Goal: Information Seeking & Learning: Check status

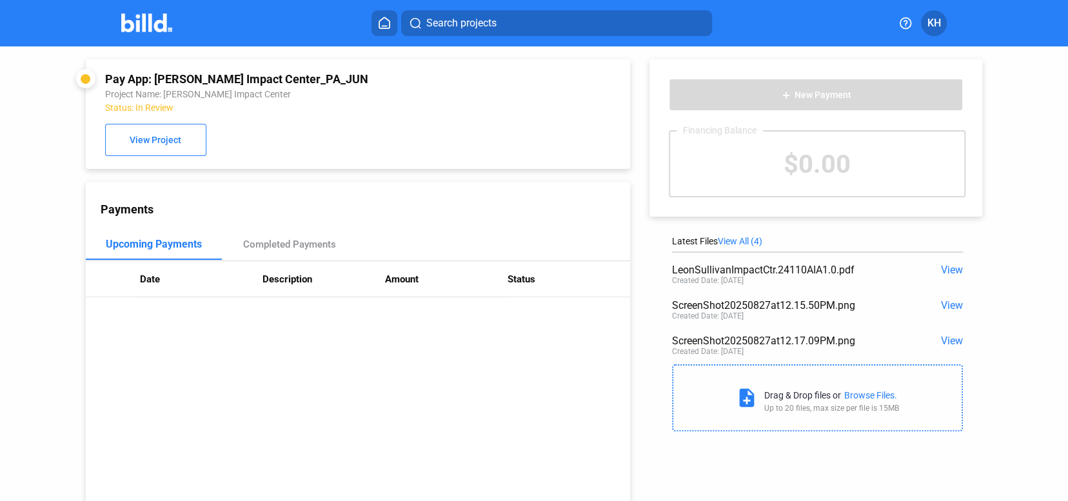
scroll to position [1, 0]
click at [929, 26] on span "KH" at bounding box center [934, 22] width 14 height 15
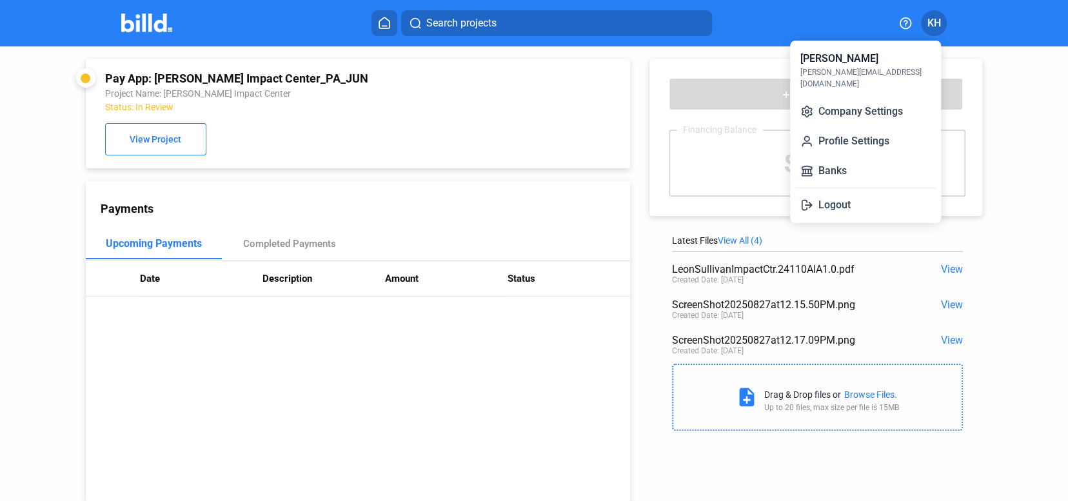
click at [697, 51] on div at bounding box center [534, 250] width 1068 height 501
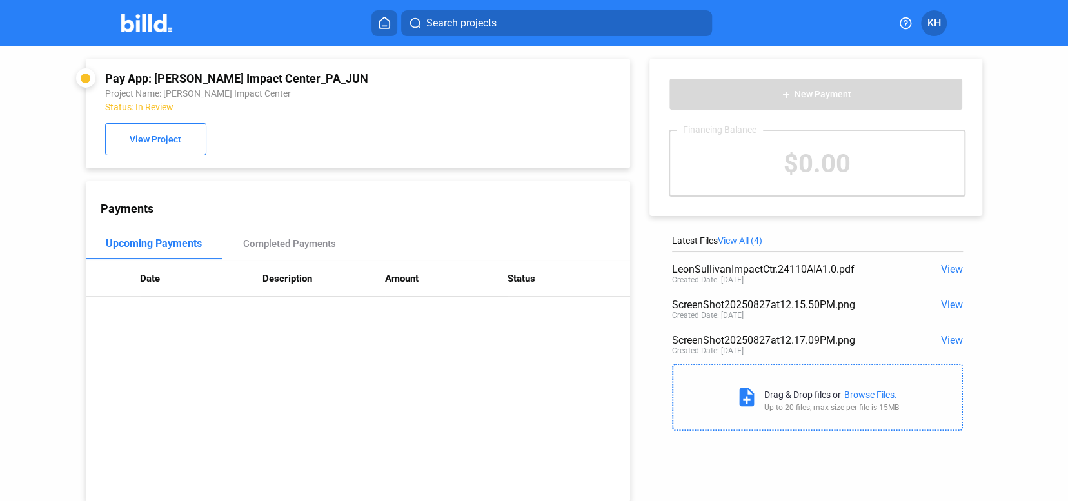
click at [383, 25] on icon at bounding box center [384, 23] width 13 height 12
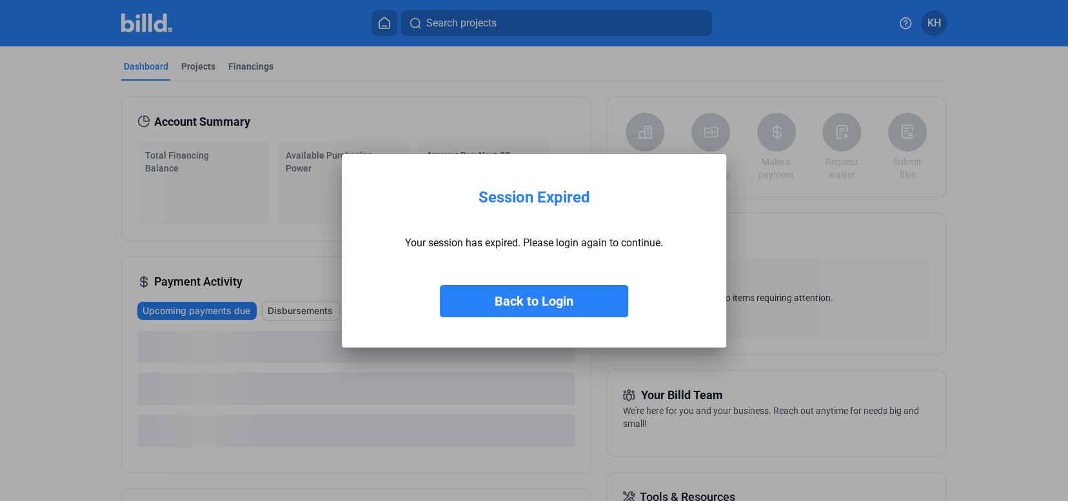
click at [562, 300] on button "Back to Login" at bounding box center [534, 301] width 188 height 32
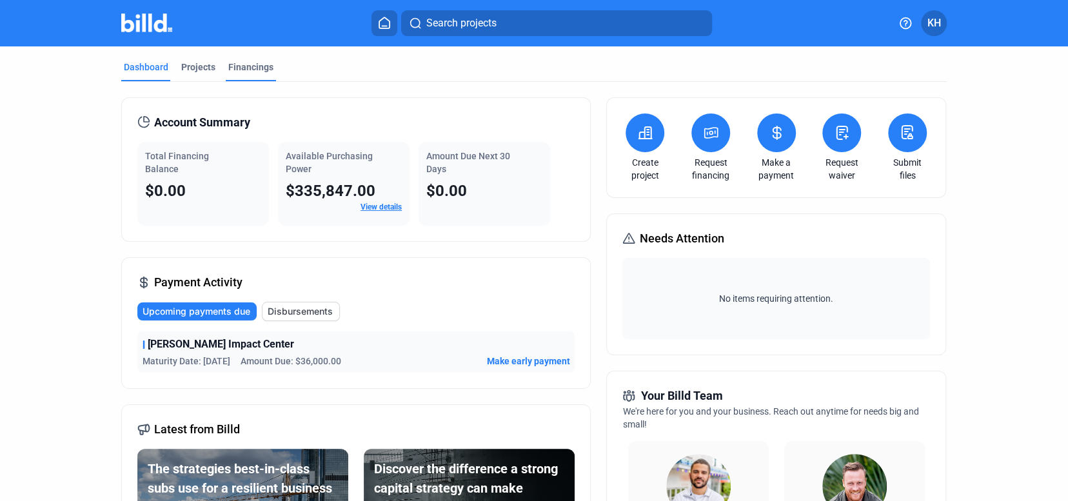
click at [241, 65] on div "Financings" at bounding box center [250, 67] width 45 height 13
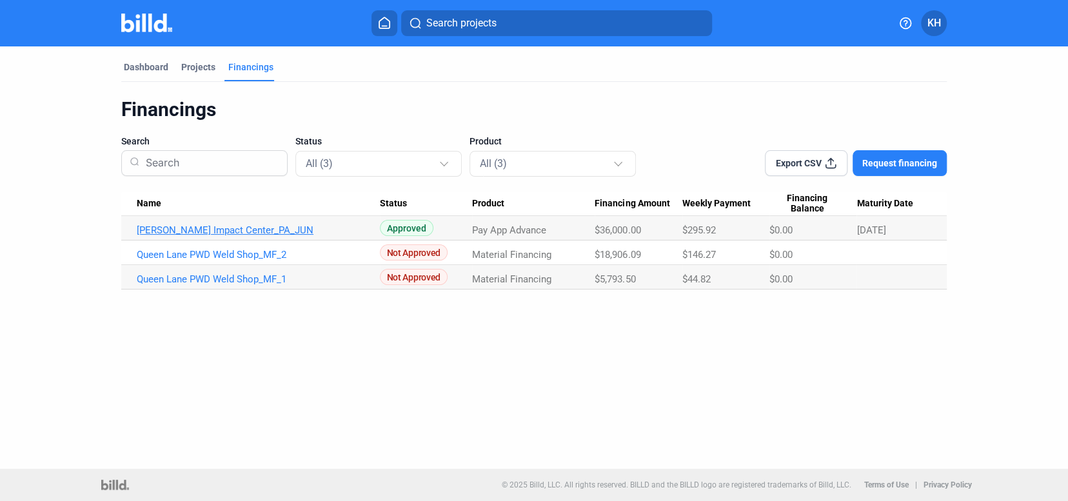
click at [269, 228] on link "[PERSON_NAME] Impact Center_PA_JUN" at bounding box center [258, 230] width 243 height 12
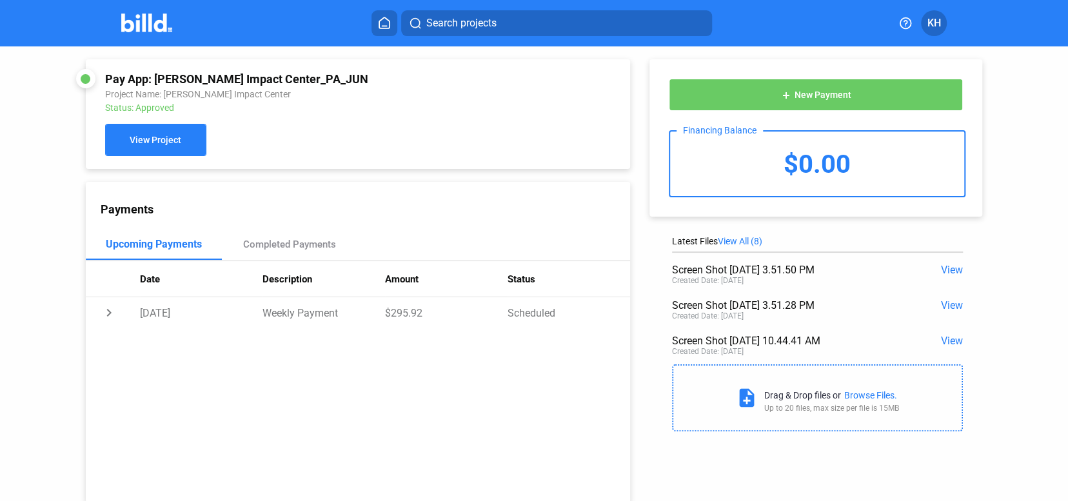
click at [184, 143] on button "View Project" at bounding box center [155, 140] width 101 height 32
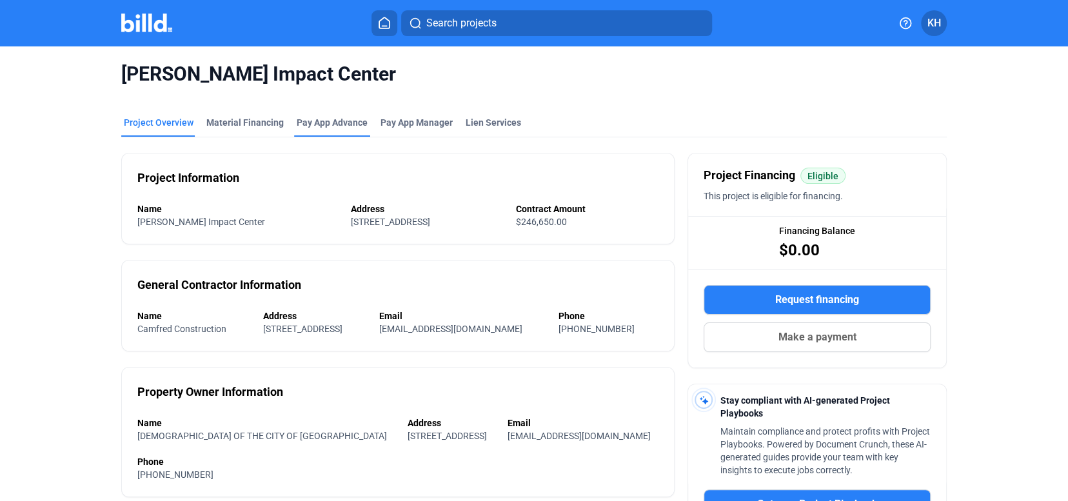
click at [326, 124] on div "Pay App Advance" at bounding box center [332, 122] width 71 height 13
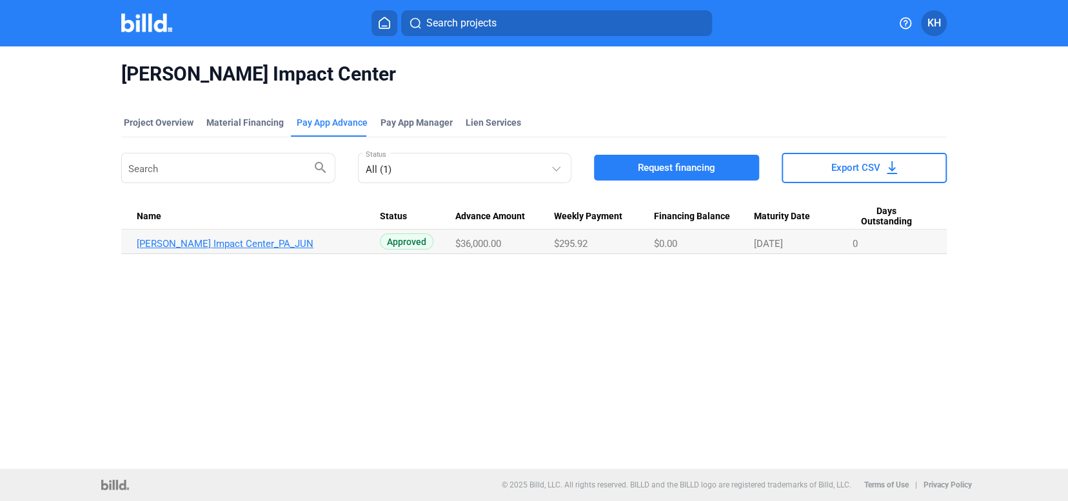
click at [271, 240] on link "[PERSON_NAME] Impact Center_PA_JUN" at bounding box center [258, 244] width 243 height 12
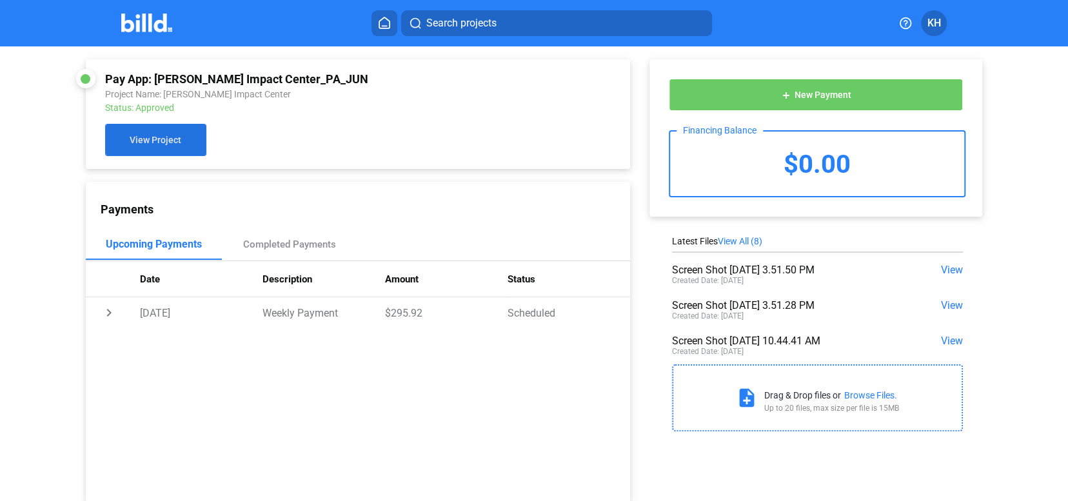
click at [167, 143] on span "View Project" at bounding box center [156, 140] width 52 height 10
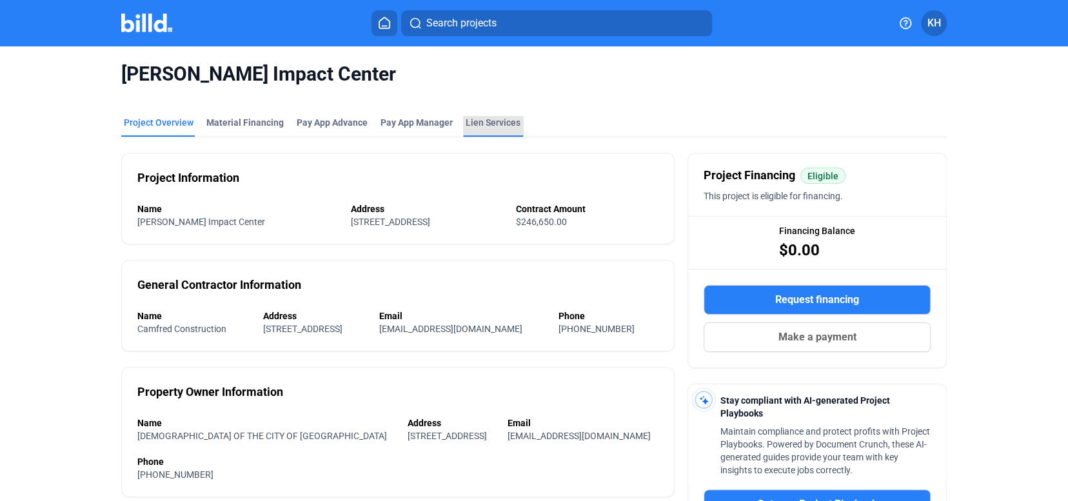
click at [489, 121] on div "Lien Services" at bounding box center [493, 122] width 55 height 13
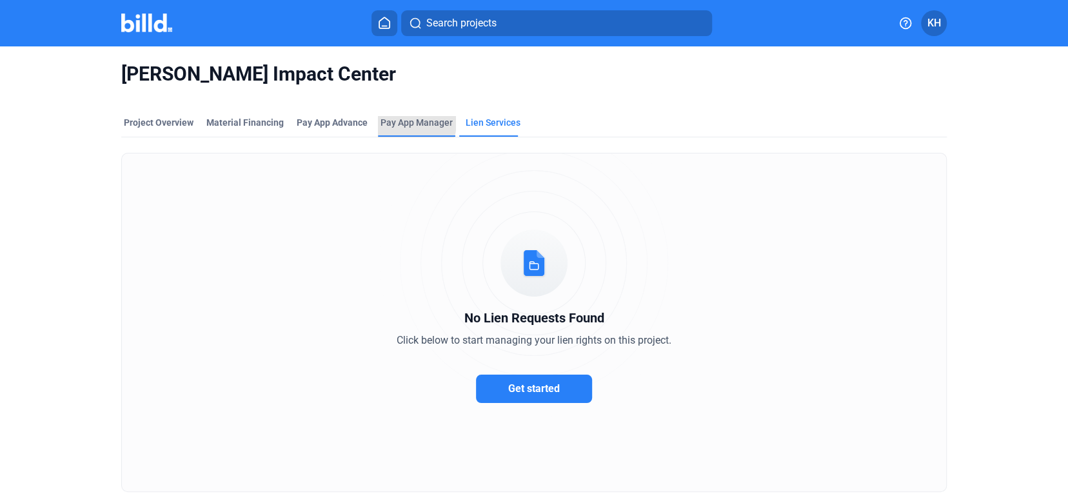
click at [409, 123] on span "Pay App Manager" at bounding box center [416, 122] width 72 height 13
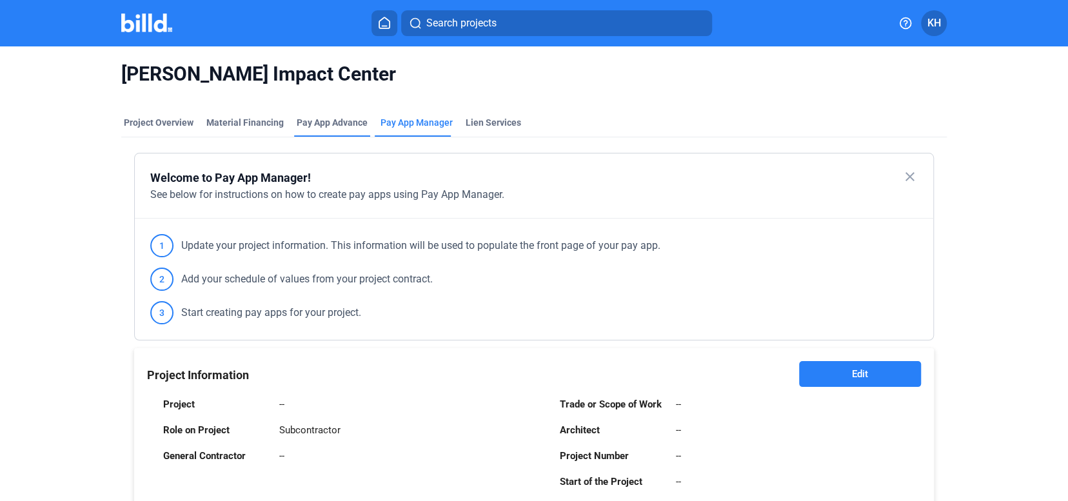
click at [328, 130] on div "Pay App Advance" at bounding box center [332, 126] width 76 height 21
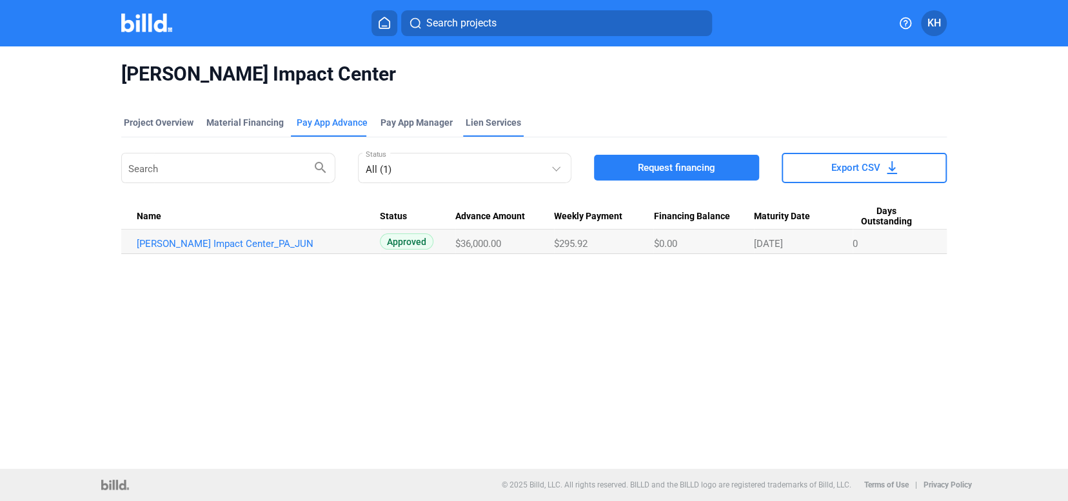
click at [486, 125] on div "Lien Services" at bounding box center [493, 122] width 55 height 13
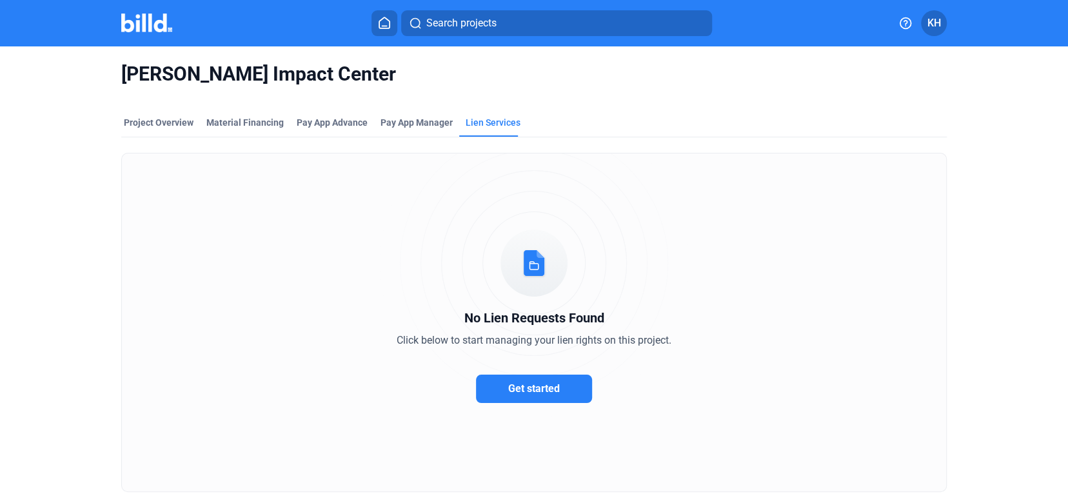
scroll to position [39, 0]
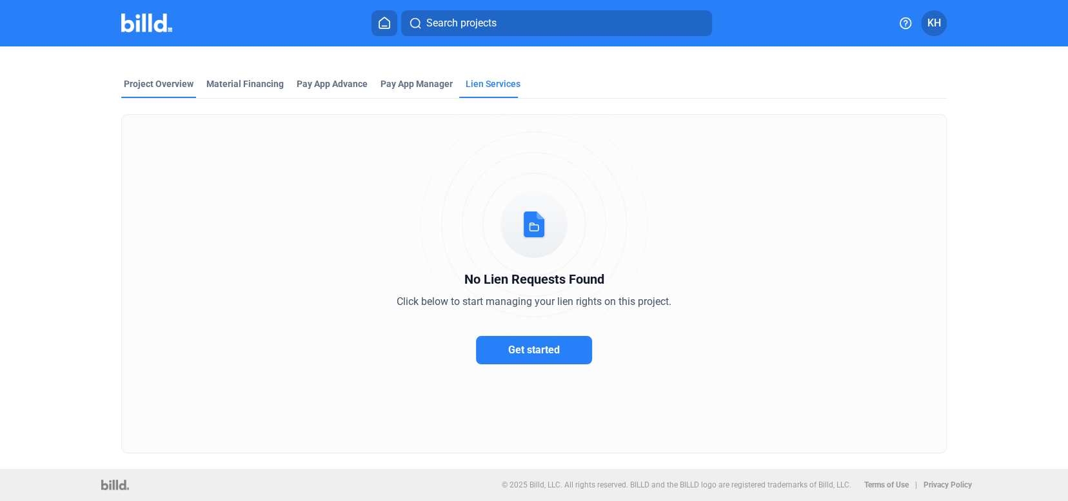
click at [174, 85] on div "Project Overview" at bounding box center [159, 83] width 70 height 13
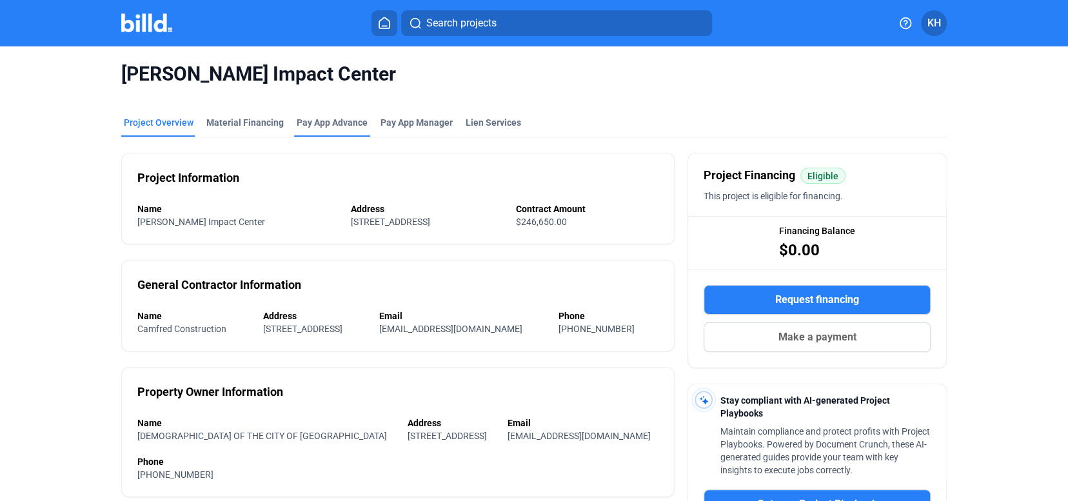
click at [322, 129] on div "Pay App Advance" at bounding box center [332, 126] width 76 height 21
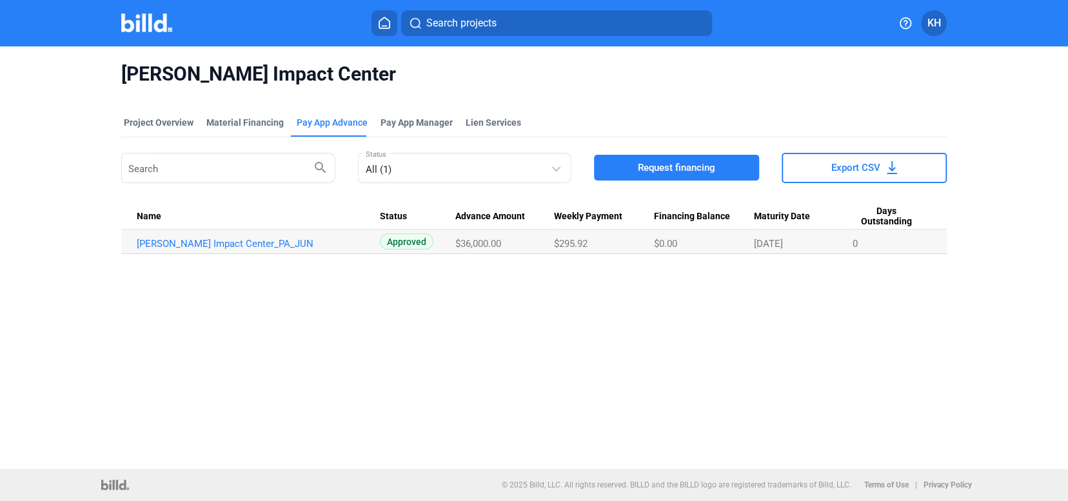
click at [398, 240] on span "Approved" at bounding box center [407, 241] width 54 height 16
click at [491, 241] on span "$36,000.00" at bounding box center [478, 244] width 46 height 12
click at [580, 241] on span "$295.92" at bounding box center [571, 244] width 34 height 12
